Goal: Transaction & Acquisition: Purchase product/service

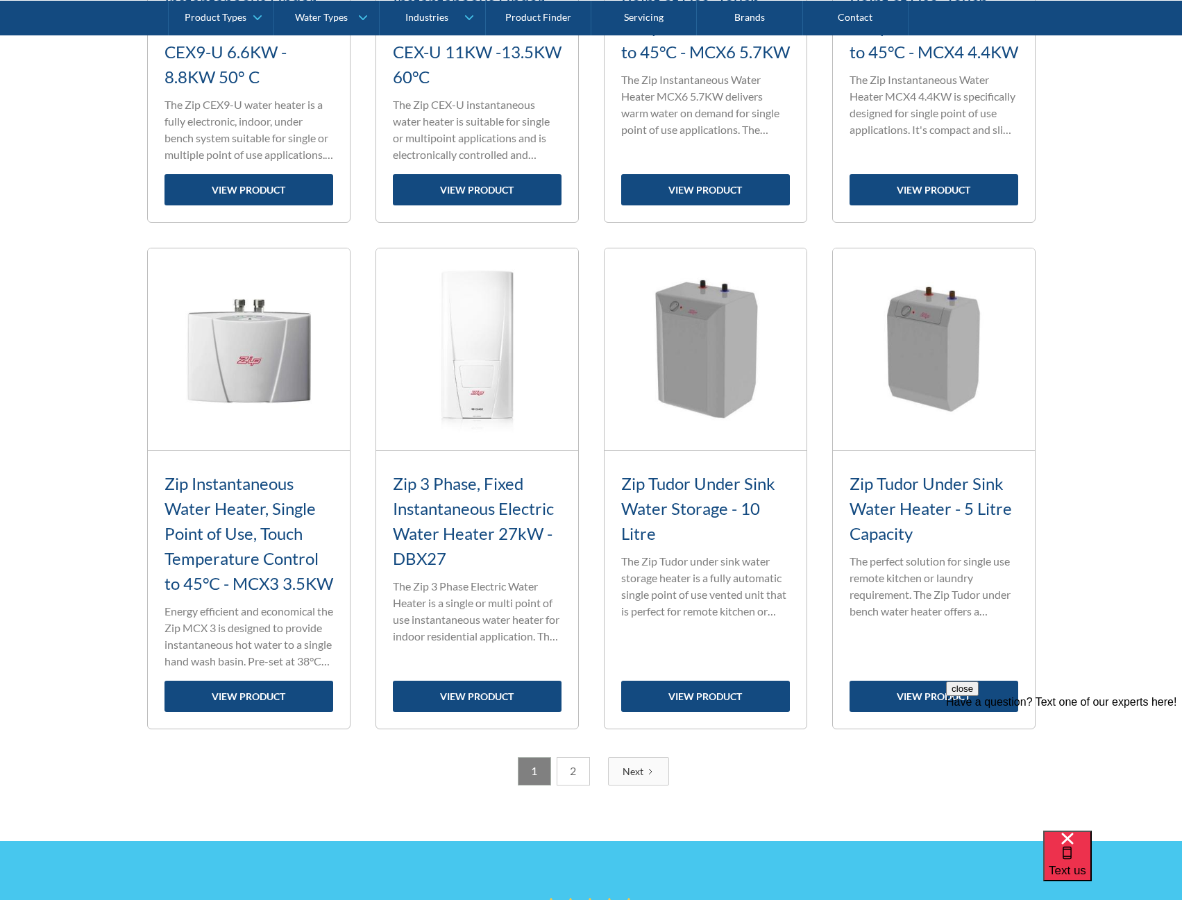
scroll to position [1897, 0]
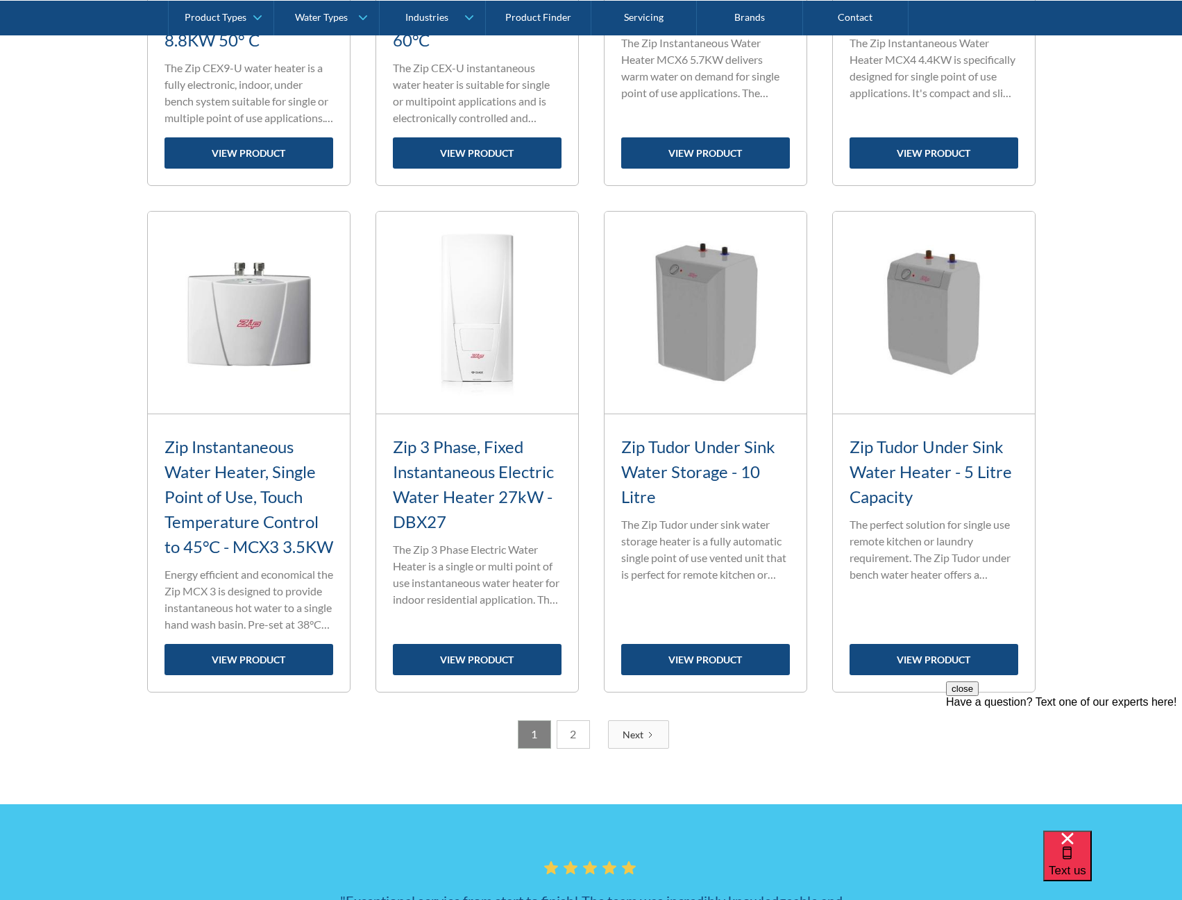
click at [641, 749] on link "Next" at bounding box center [638, 735] width 61 height 28
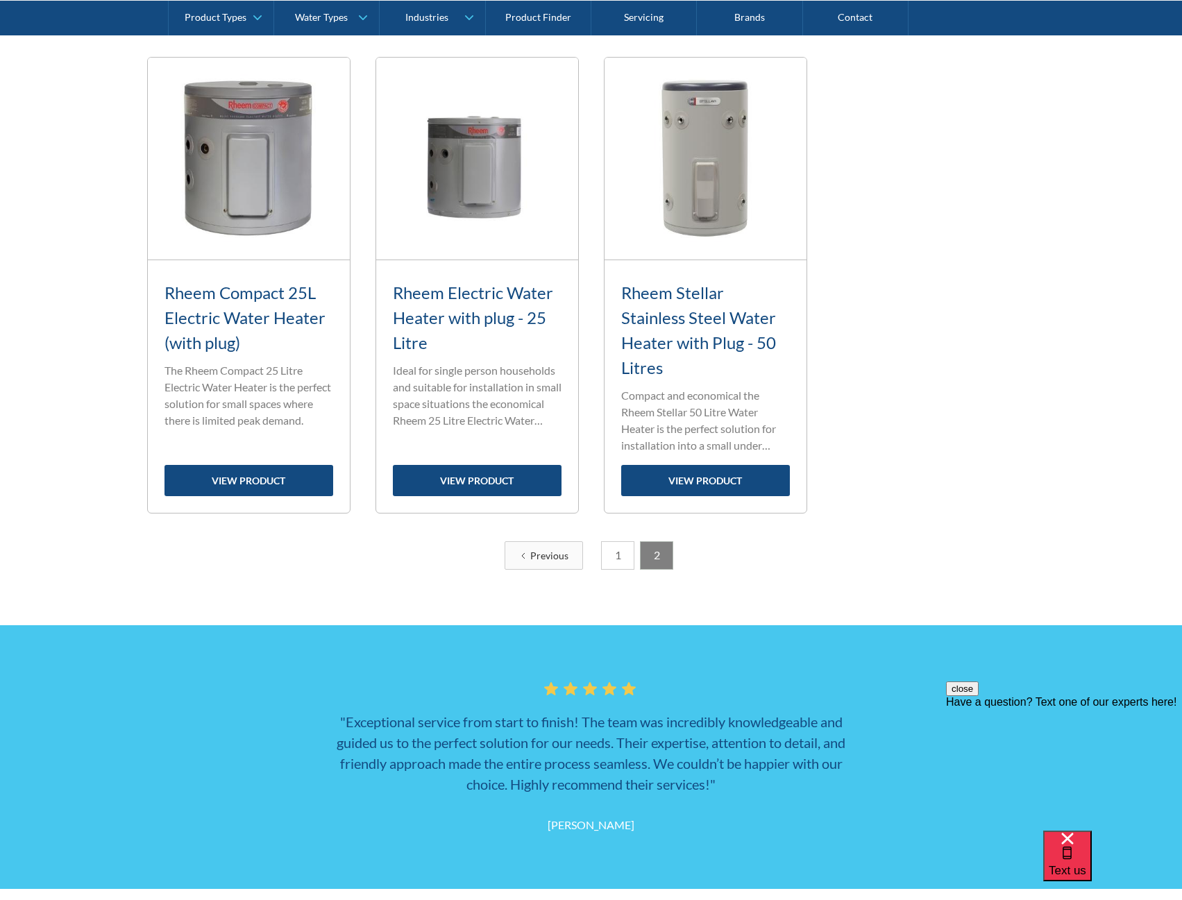
scroll to position [582, 0]
drag, startPoint x: 565, startPoint y: 560, endPoint x: 589, endPoint y: 556, distance: 24.0
click at [564, 560] on div "Previous" at bounding box center [549, 555] width 38 height 15
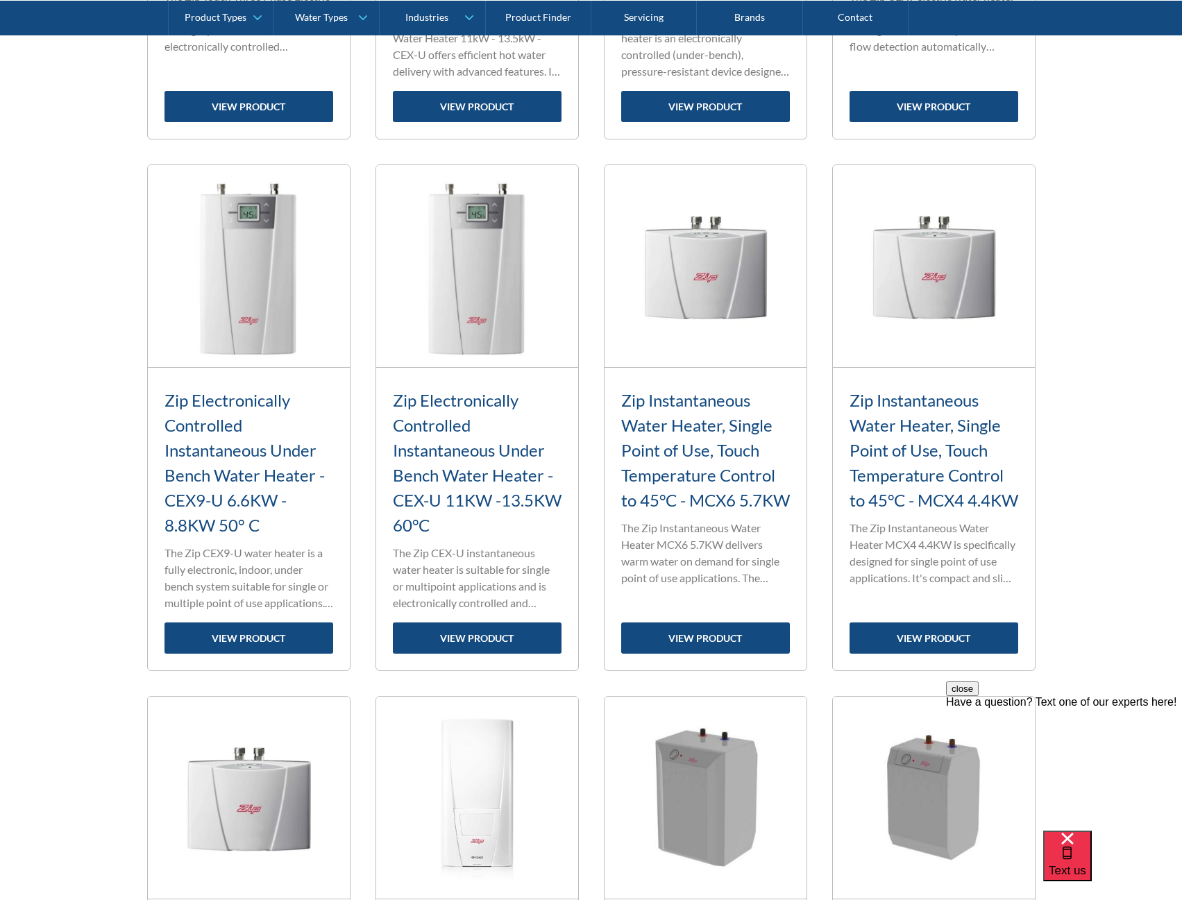
scroll to position [1415, 0]
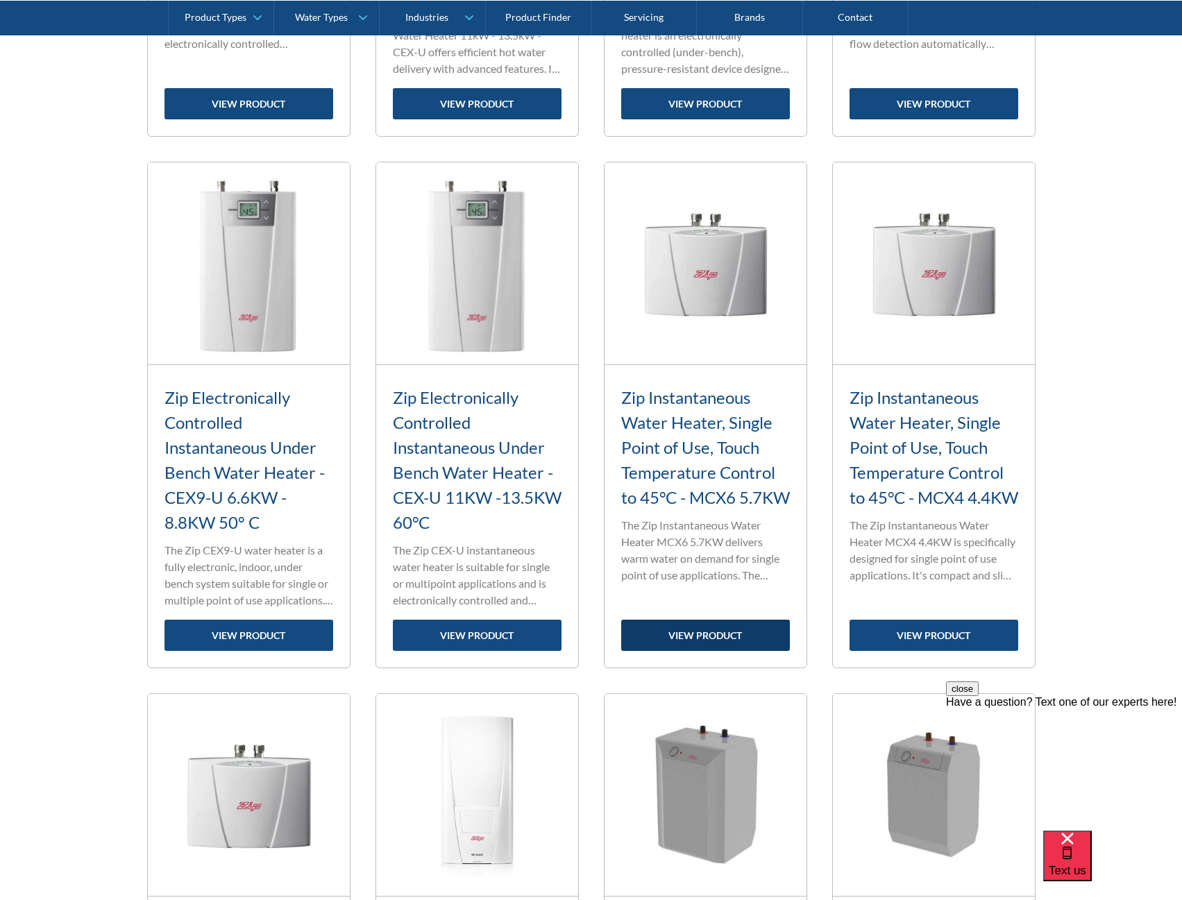
click at [683, 632] on link "view product" at bounding box center [705, 635] width 169 height 31
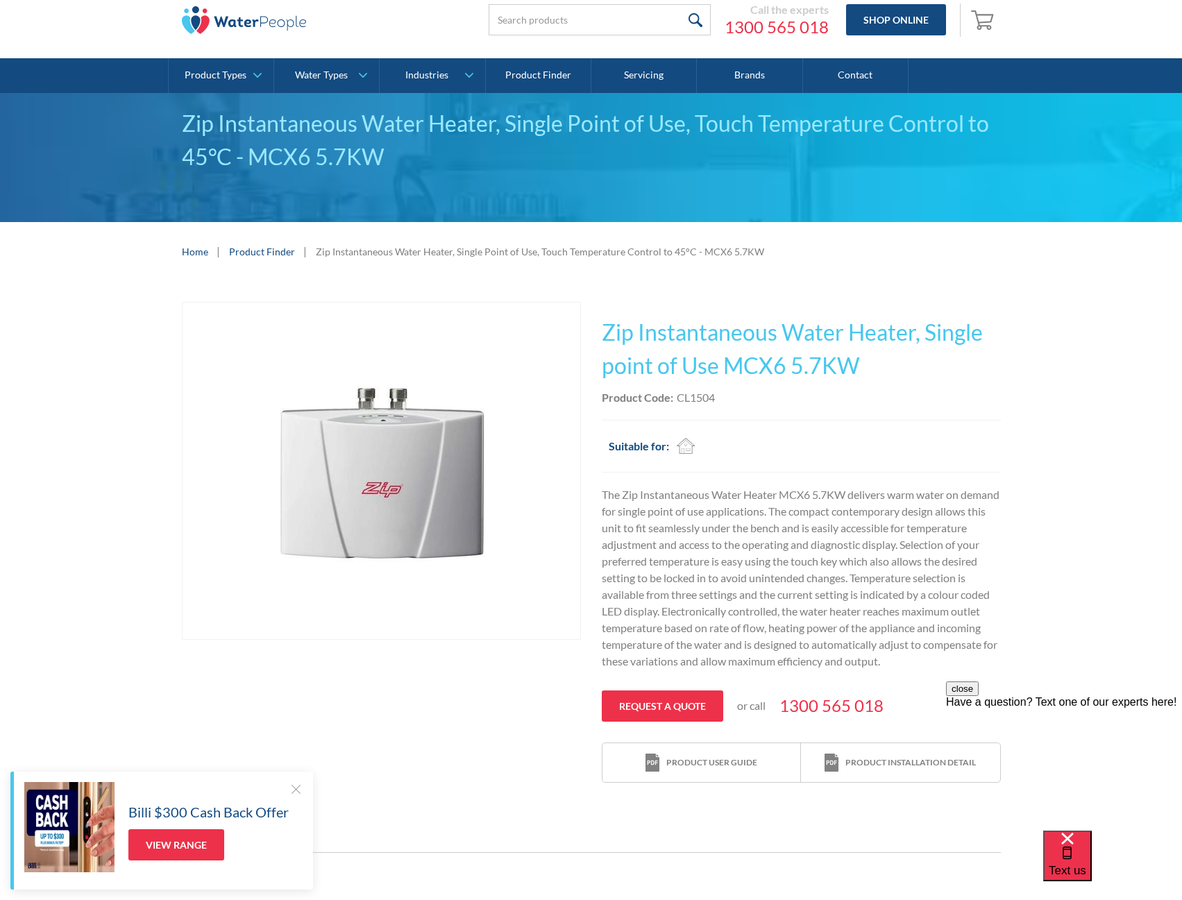
click at [1116, 436] on div "Play video Fits Most Brands Best Seller No items found. This tap design is incl…" at bounding box center [591, 542] width 1182 height 523
click at [123, 268] on div "Home | Product Finder | Zip Instantaneous Water Heater, Single Point of Use, To…" at bounding box center [591, 251] width 1182 height 59
click at [165, 446] on div "Play video Fits Most Brands Best Seller No items found. This tap design is incl…" at bounding box center [591, 542] width 1182 height 523
